Goal: Task Accomplishment & Management: Complete application form

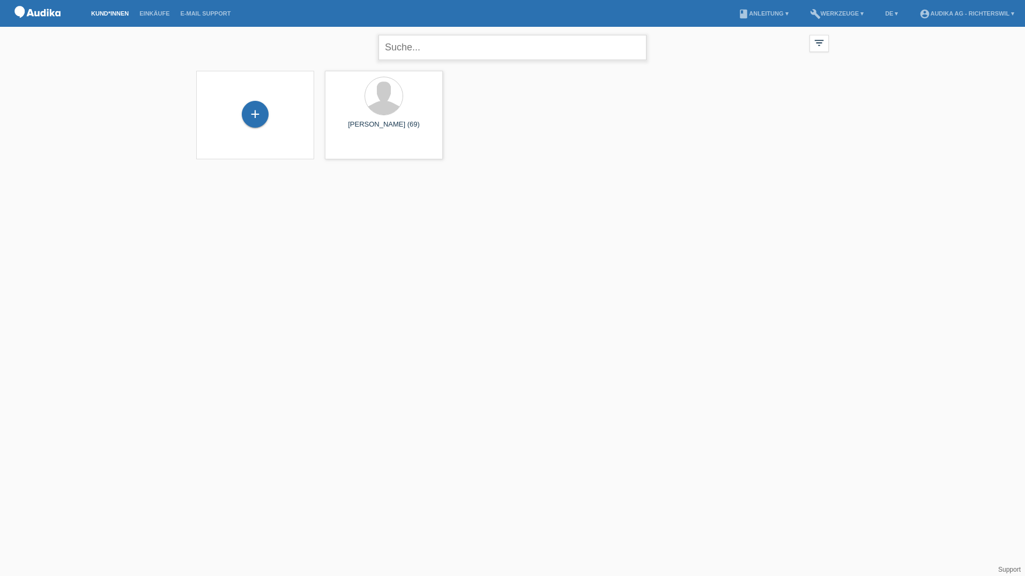
click at [430, 43] on input "text" at bounding box center [512, 47] width 268 height 25
type input "[PERSON_NAME]"
click at [440, 52] on input "[PERSON_NAME]" at bounding box center [512, 47] width 268 height 25
click at [438, 52] on input "[PERSON_NAME]" at bounding box center [512, 47] width 268 height 25
click at [638, 50] on icon "close" at bounding box center [634, 47] width 13 height 13
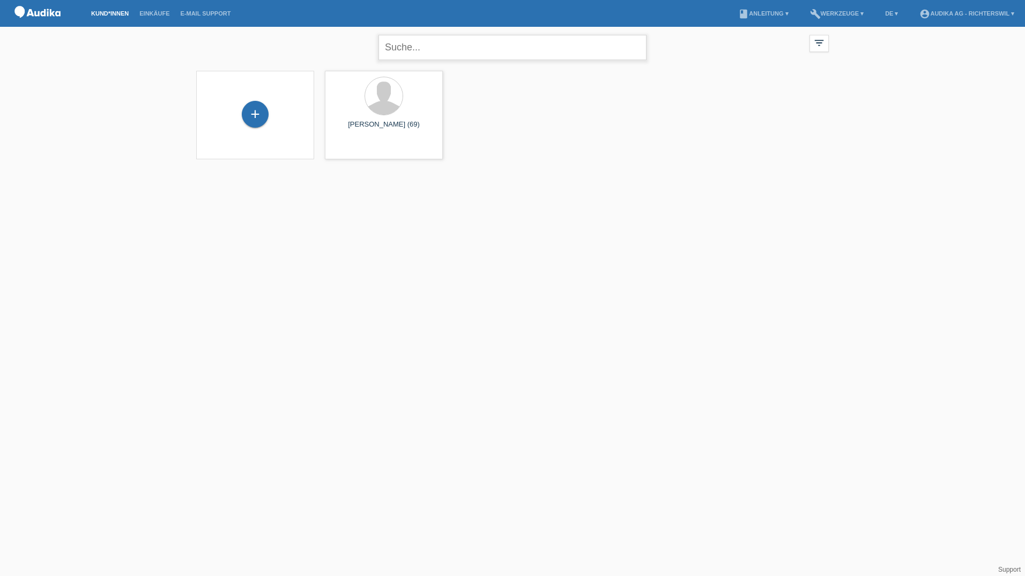
click at [400, 50] on input "text" at bounding box center [512, 47] width 268 height 25
click at [658, 147] on div "+ [PERSON_NAME] (69) launch Anzeigen" at bounding box center [512, 114] width 643 height 99
click at [254, 119] on div "+" at bounding box center [255, 114] width 27 height 27
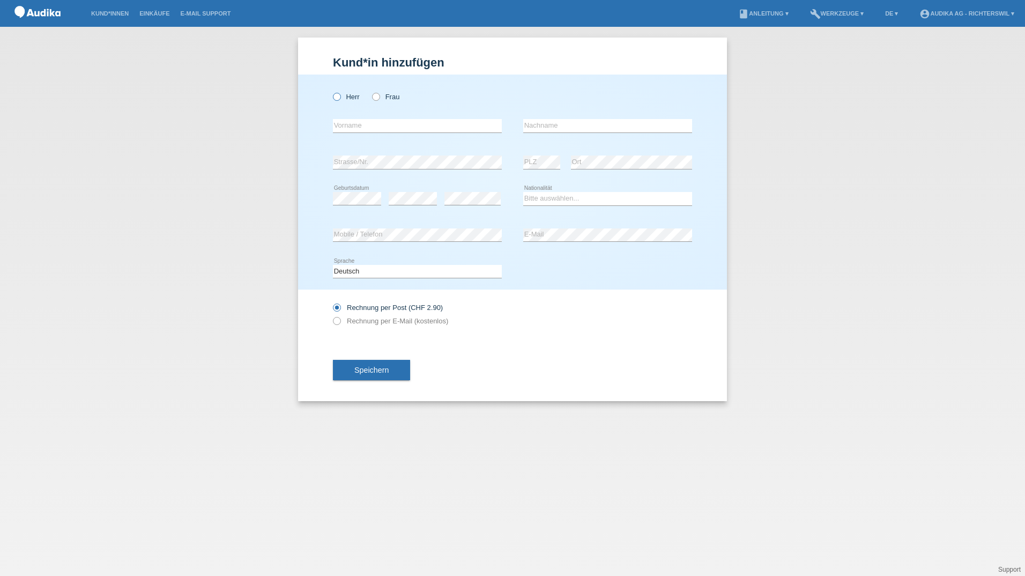
click at [331, 91] on icon at bounding box center [331, 91] width 0 height 0
click at [334, 95] on input "Herr" at bounding box center [336, 96] width 7 height 7
radio input "true"
click at [338, 122] on input "text" at bounding box center [417, 125] width 169 height 13
type input "[PERSON_NAME]"
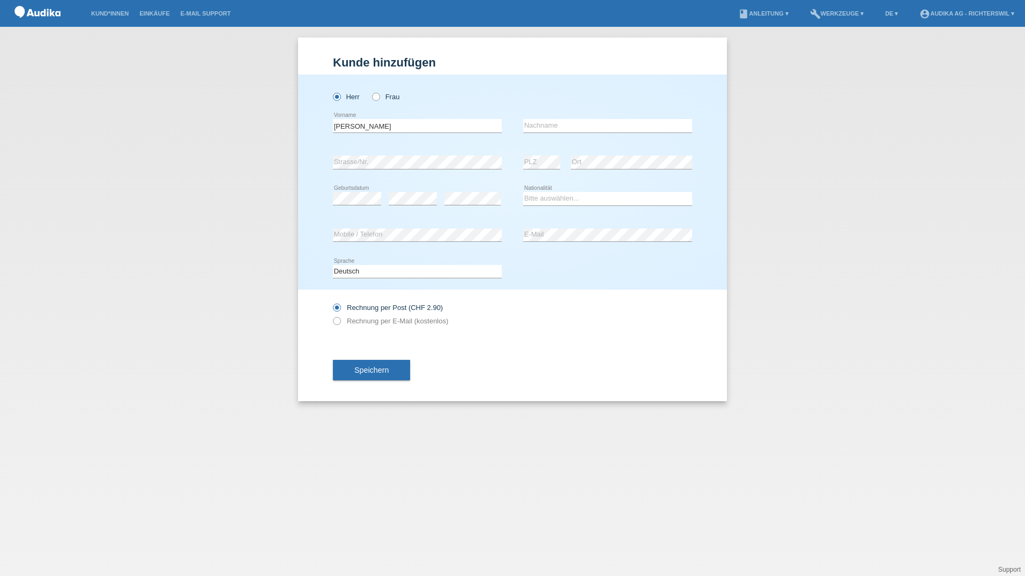
click at [564, 118] on div "error Nachname" at bounding box center [607, 126] width 169 height 36
drag, startPoint x: 378, startPoint y: 127, endPoint x: 329, endPoint y: 123, distance: 49.4
click at [329, 123] on div "[PERSON_NAME] Frau [GEOGRAPHIC_DATA] error Vorname C" at bounding box center [512, 182] width 429 height 215
click at [580, 128] on input "text" at bounding box center [607, 125] width 169 height 13
paste input "[PERSON_NAME]"
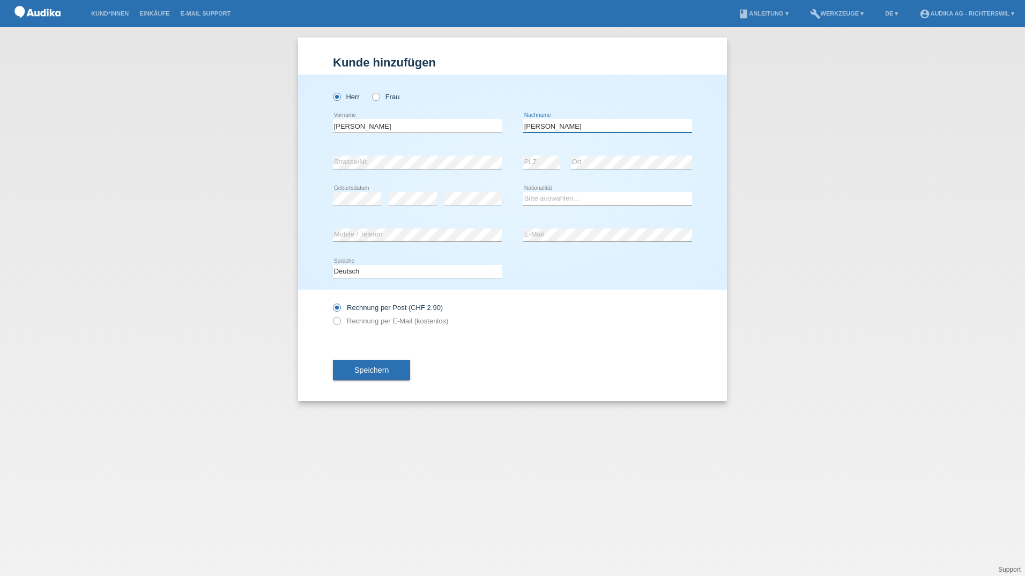
type input "[PERSON_NAME]"
drag, startPoint x: 397, startPoint y: 125, endPoint x: 298, endPoint y: 125, distance: 98.6
click at [298, 125] on div "[PERSON_NAME] Frau [GEOGRAPHIC_DATA] error Vorname C" at bounding box center [512, 182] width 429 height 215
type input "luici"
click at [946, 152] on div "Kund*in hinzufügen [PERSON_NAME] hinzufügen [PERSON_NAME] hinzufügen [PERSON_NA…" at bounding box center [512, 301] width 1025 height 549
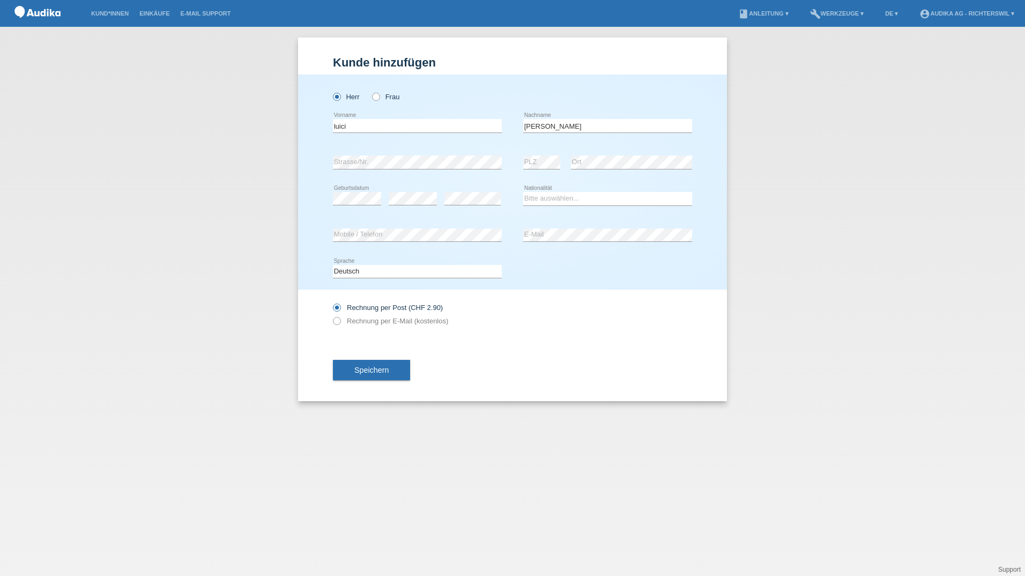
click at [851, 199] on div "Kund*in hinzufügen [PERSON_NAME] hinzufügen [PERSON_NAME] hinzufügen [PERSON_NA…" at bounding box center [512, 301] width 1025 height 549
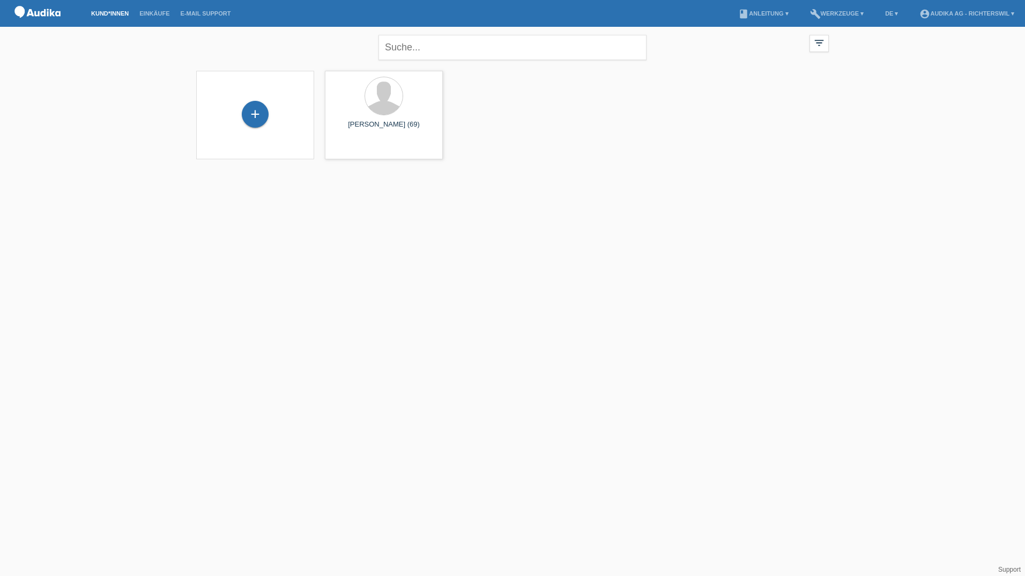
click at [106, 13] on link "Kund*innen" at bounding box center [110, 13] width 48 height 6
click at [435, 46] on input "text" at bounding box center [512, 47] width 268 height 25
type input "luici"
click at [1007, 14] on link "account_circle Audika AG - Richterswil ▾" at bounding box center [967, 13] width 106 height 6
click at [921, 74] on link "Logout" at bounding box center [922, 78] width 21 height 8
